Goal: Information Seeking & Learning: Learn about a topic

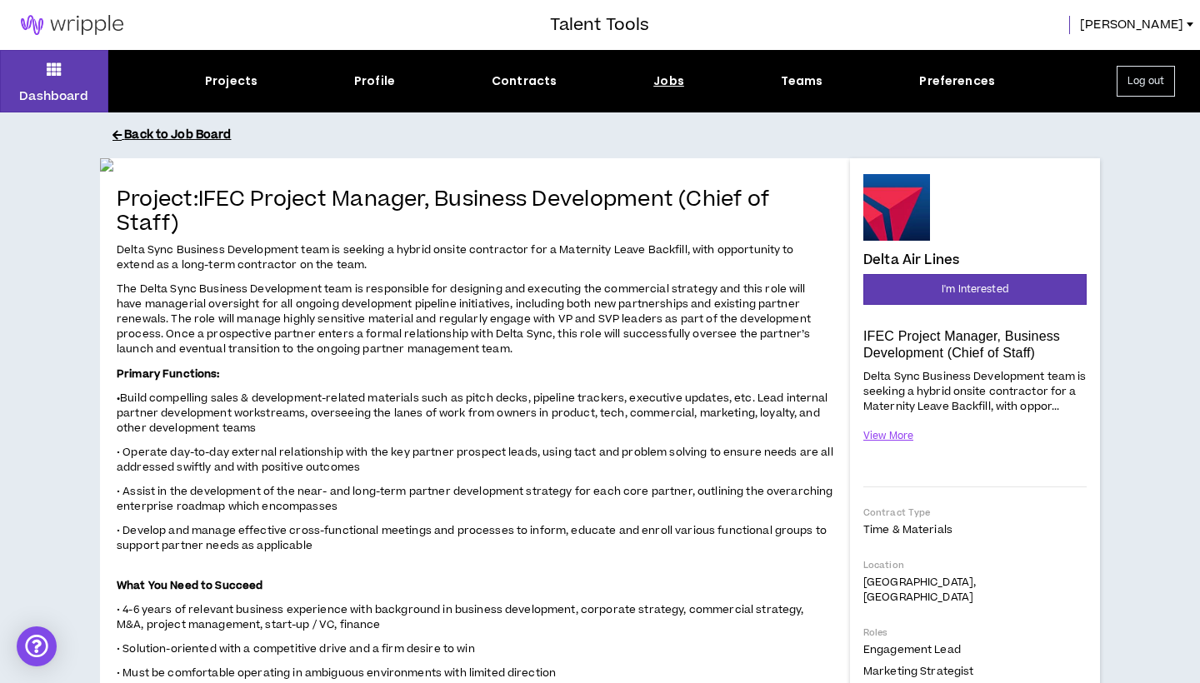
click at [135, 140] on button "Back to Job Board" at bounding box center [612, 135] width 1000 height 29
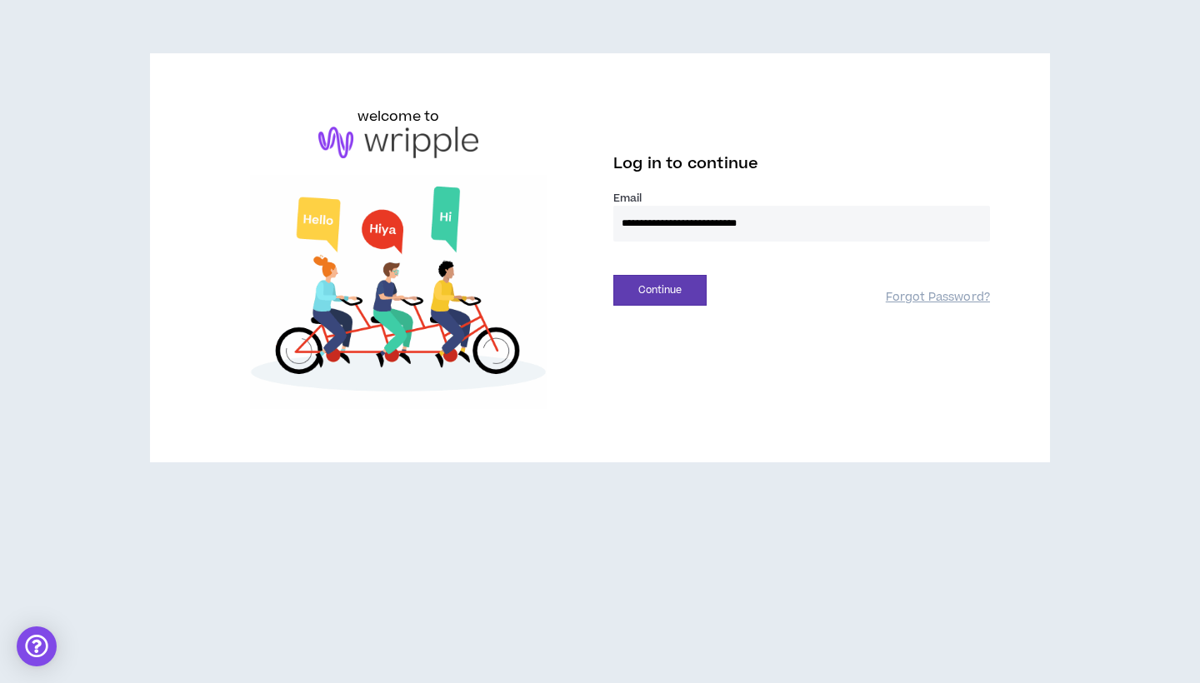
type input "**********"
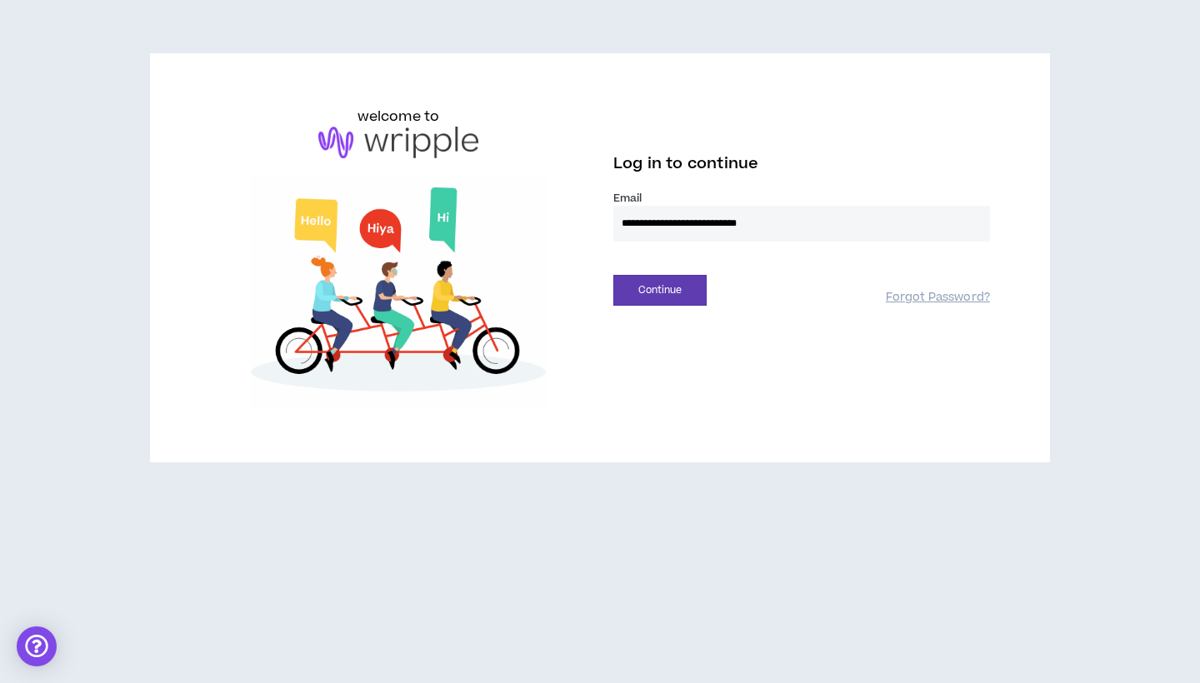
click at [660, 290] on button "Continue" at bounding box center [659, 290] width 93 height 31
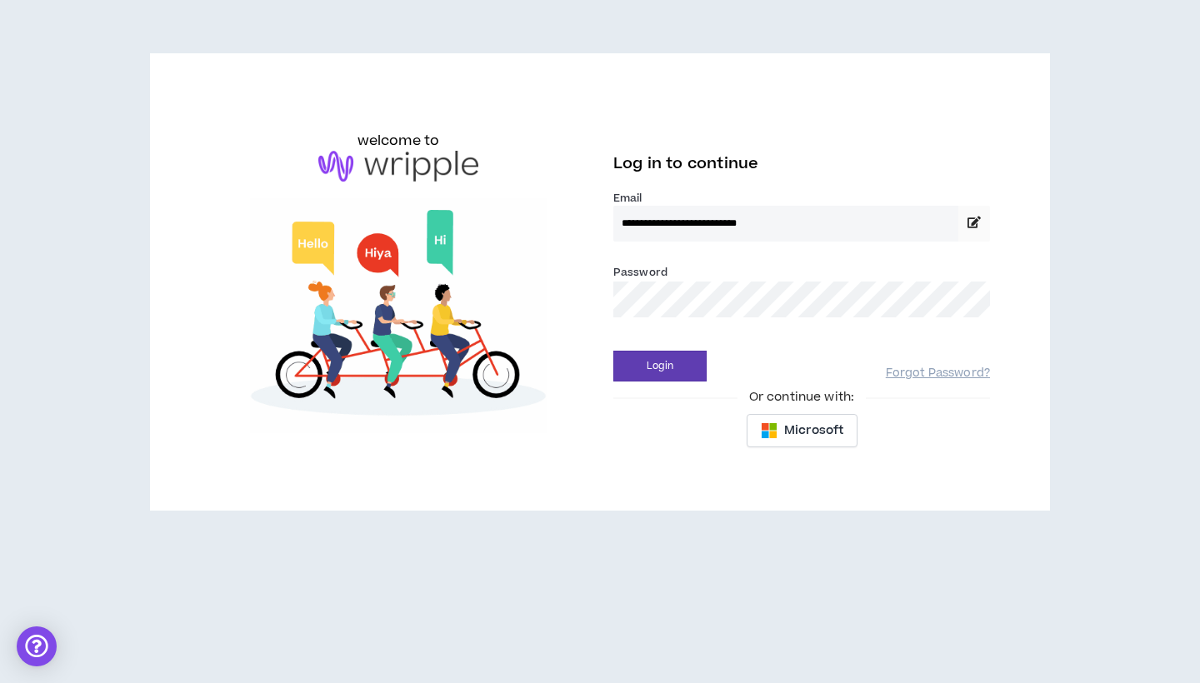
click at [660, 366] on button "Login" at bounding box center [659, 366] width 93 height 31
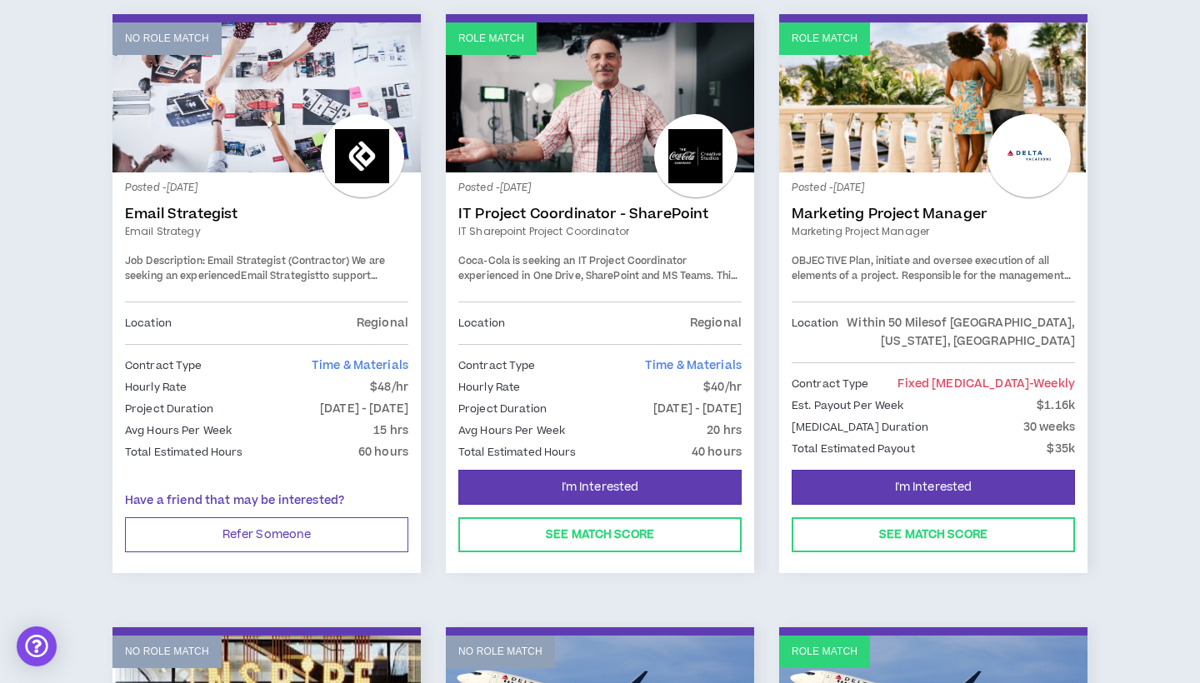
scroll to position [920, 0]
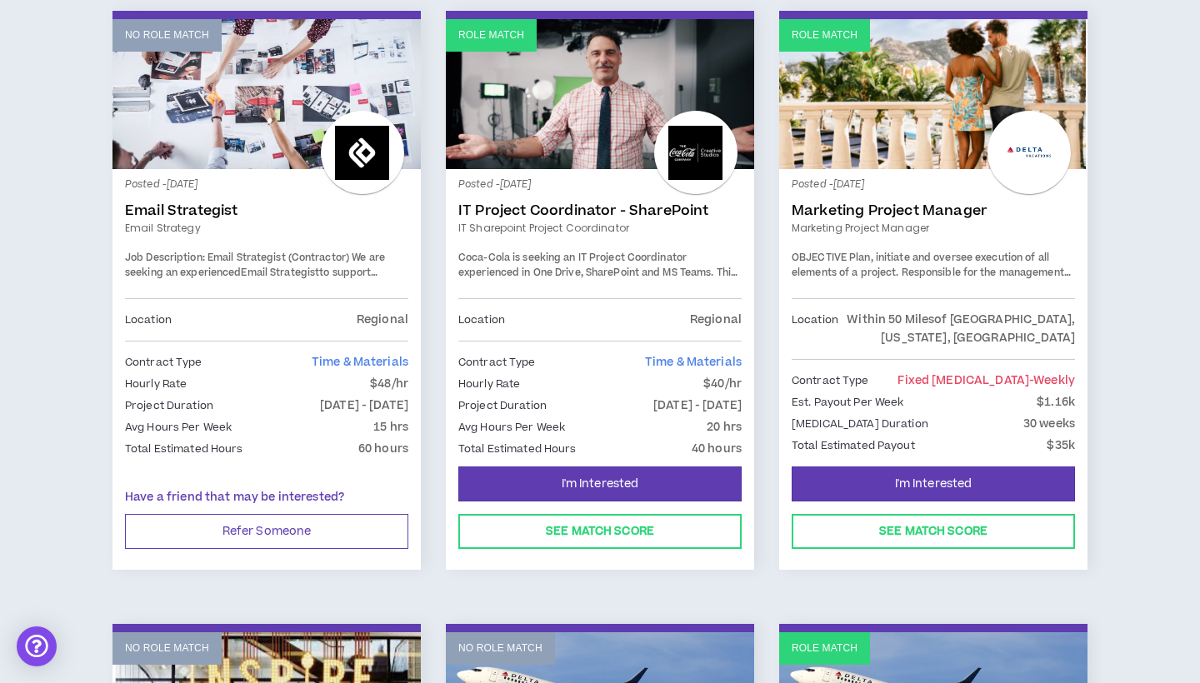
click at [898, 251] on span "Plan, initiate and oversee execution of all elements of a project. Responsible …" at bounding box center [931, 294] width 281 height 87
click at [901, 202] on link "Marketing Project Manager" at bounding box center [932, 210] width 283 height 17
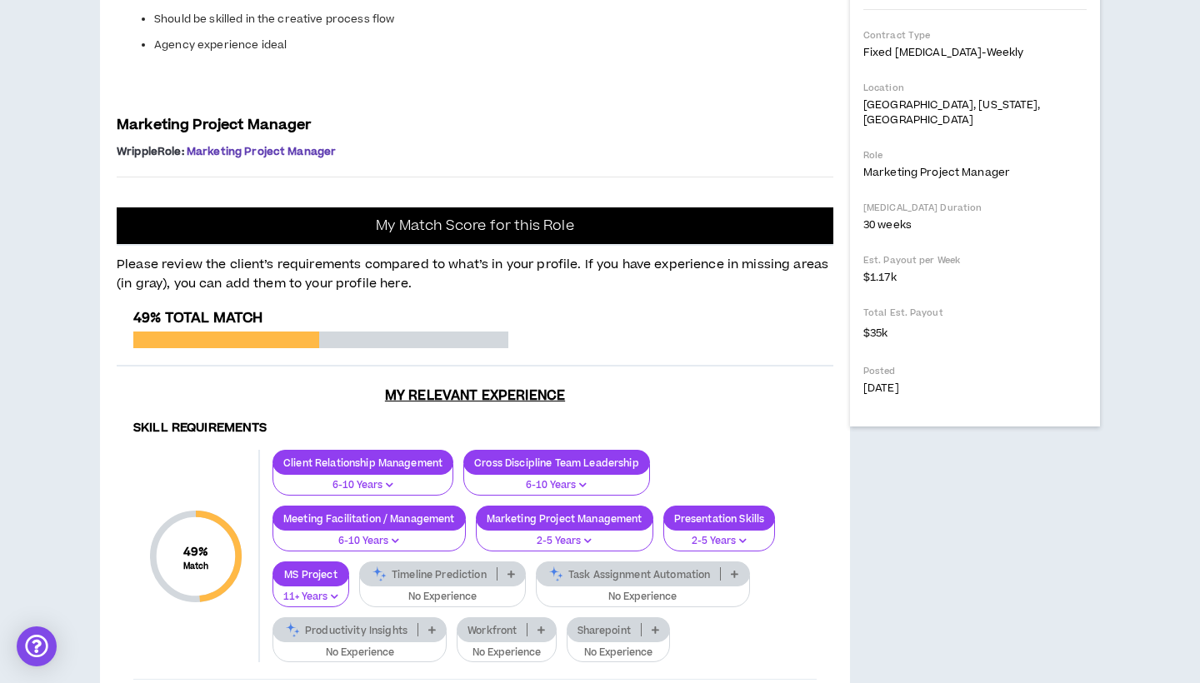
scroll to position [479, 0]
